Goal: Answer question/provide support

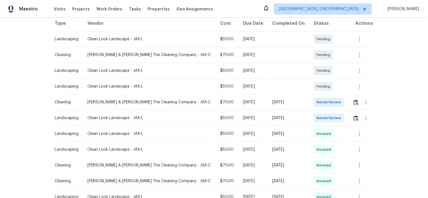
scroll to position [94, 0]
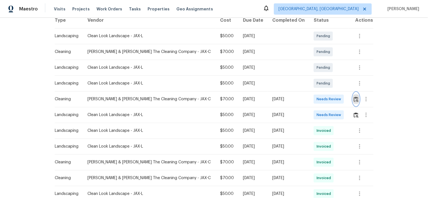
click at [354, 101] on img "button" at bounding box center [356, 99] width 5 height 5
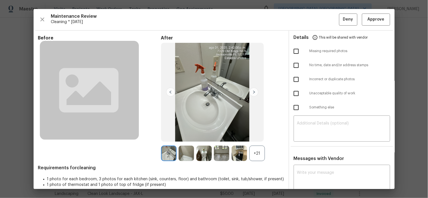
click at [257, 153] on div "+21" at bounding box center [257, 154] width 16 height 16
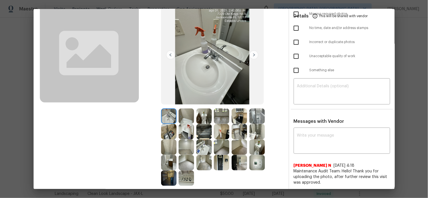
scroll to position [0, 0]
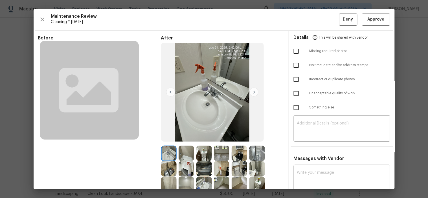
click at [251, 92] on img at bounding box center [253, 92] width 9 height 9
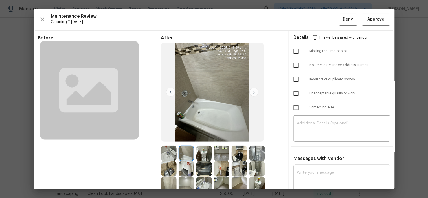
click at [251, 92] on img at bounding box center [253, 92] width 9 height 9
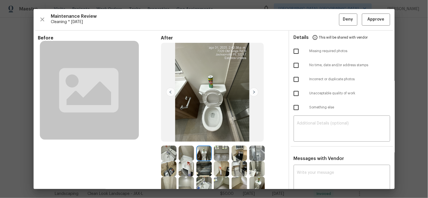
click at [251, 92] on img at bounding box center [253, 92] width 9 height 9
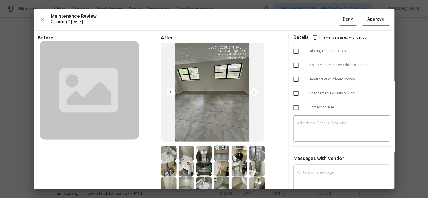
click at [251, 92] on img at bounding box center [253, 92] width 9 height 9
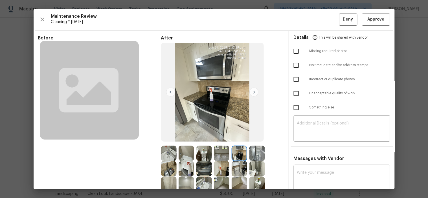
click at [251, 92] on img at bounding box center [253, 92] width 9 height 9
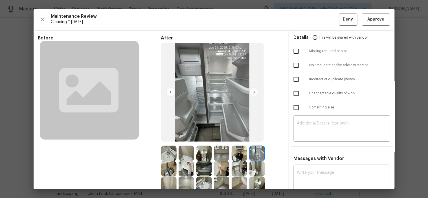
click at [251, 92] on img at bounding box center [253, 92] width 9 height 9
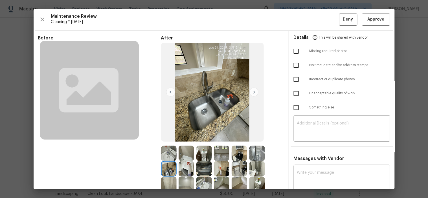
click at [251, 92] on img at bounding box center [253, 92] width 9 height 9
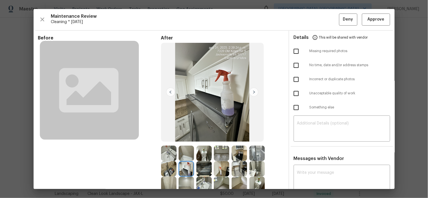
click at [251, 92] on img at bounding box center [253, 92] width 9 height 9
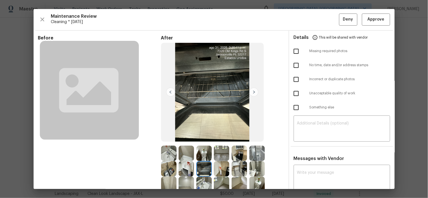
click at [251, 92] on img at bounding box center [253, 92] width 9 height 9
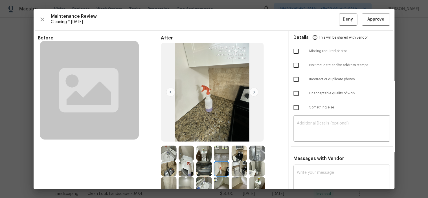
click at [251, 92] on img at bounding box center [253, 92] width 9 height 9
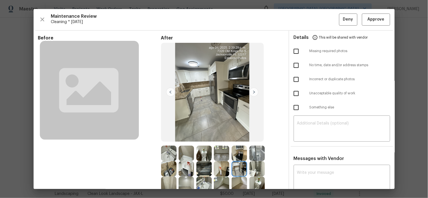
click at [251, 92] on img at bounding box center [253, 92] width 9 height 9
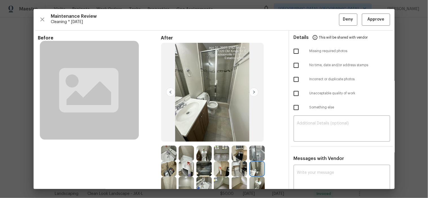
click at [251, 92] on img at bounding box center [253, 92] width 9 height 9
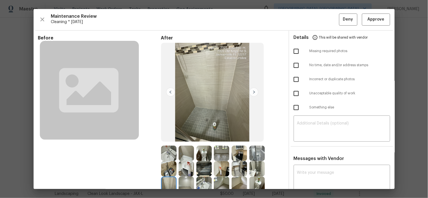
click at [251, 92] on img at bounding box center [253, 92] width 9 height 9
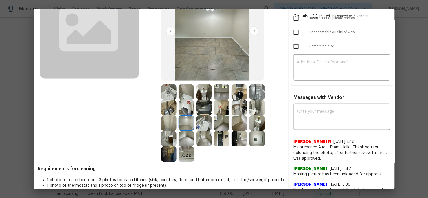
scroll to position [63, 0]
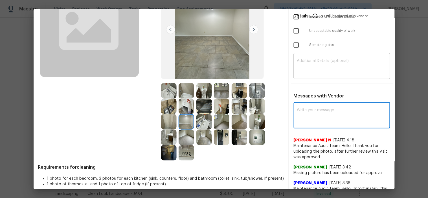
click at [325, 119] on textarea at bounding box center [342, 116] width 90 height 16
paste textarea "Maintenance Audit Team: Hello! After further review, the visit([DATE]) has been…"
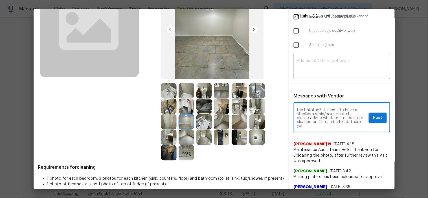
scroll to position [0, 0]
click at [311, 117] on textarea "Maintenance Audit Team: Hello! After further review, the visit([DATE]) has been…" at bounding box center [331, 118] width 69 height 20
click at [342, 124] on textarea "Maintenance Audit Team: Hello! After further review, the visit([DATE]) has been…" at bounding box center [331, 118] width 69 height 20
type textarea "Maintenance Audit Team: Hello! After further review, the visit([DATE]) has been…"
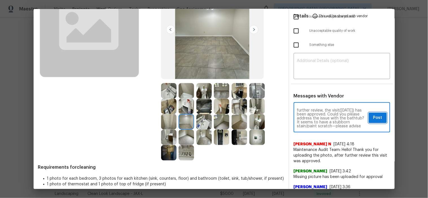
click at [373, 115] on span "Post" at bounding box center [377, 118] width 9 height 7
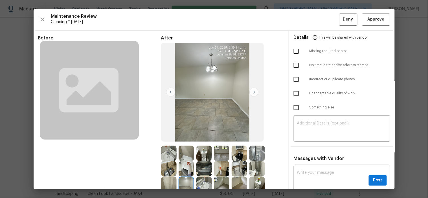
scroll to position [0, 0]
click at [367, 16] on button "Approve" at bounding box center [376, 20] width 28 height 12
